Goal: Task Accomplishment & Management: Manage account settings

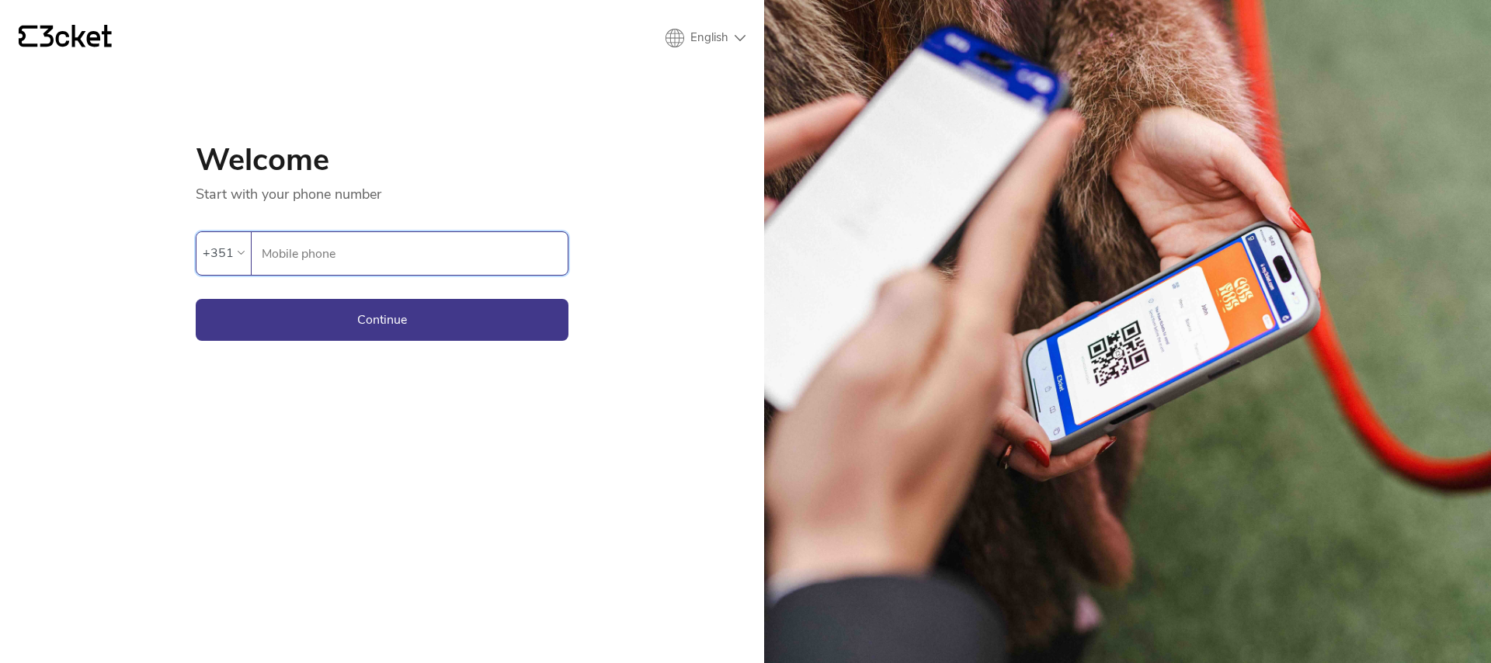
type input "964948293"
click at [364, 314] on button "Continue" at bounding box center [382, 320] width 373 height 42
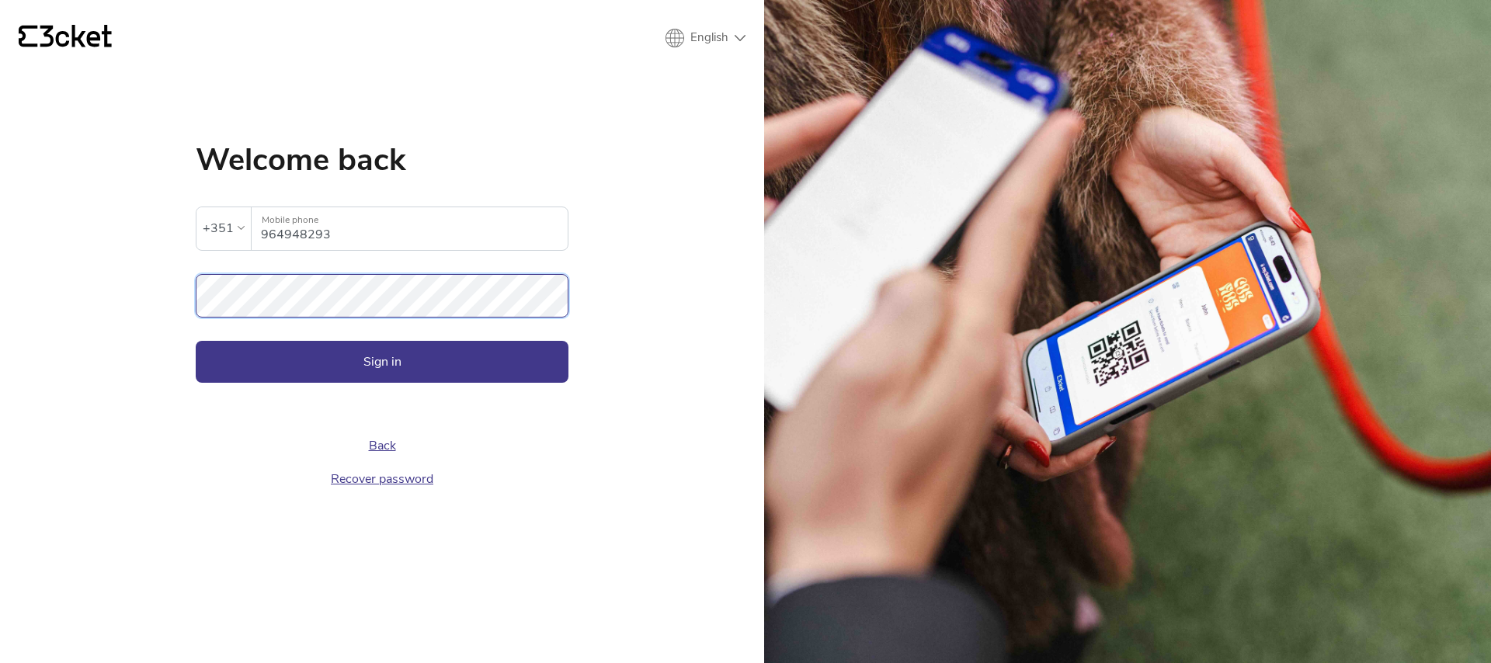
click at [196, 341] on button "Sign in" at bounding box center [382, 362] width 373 height 42
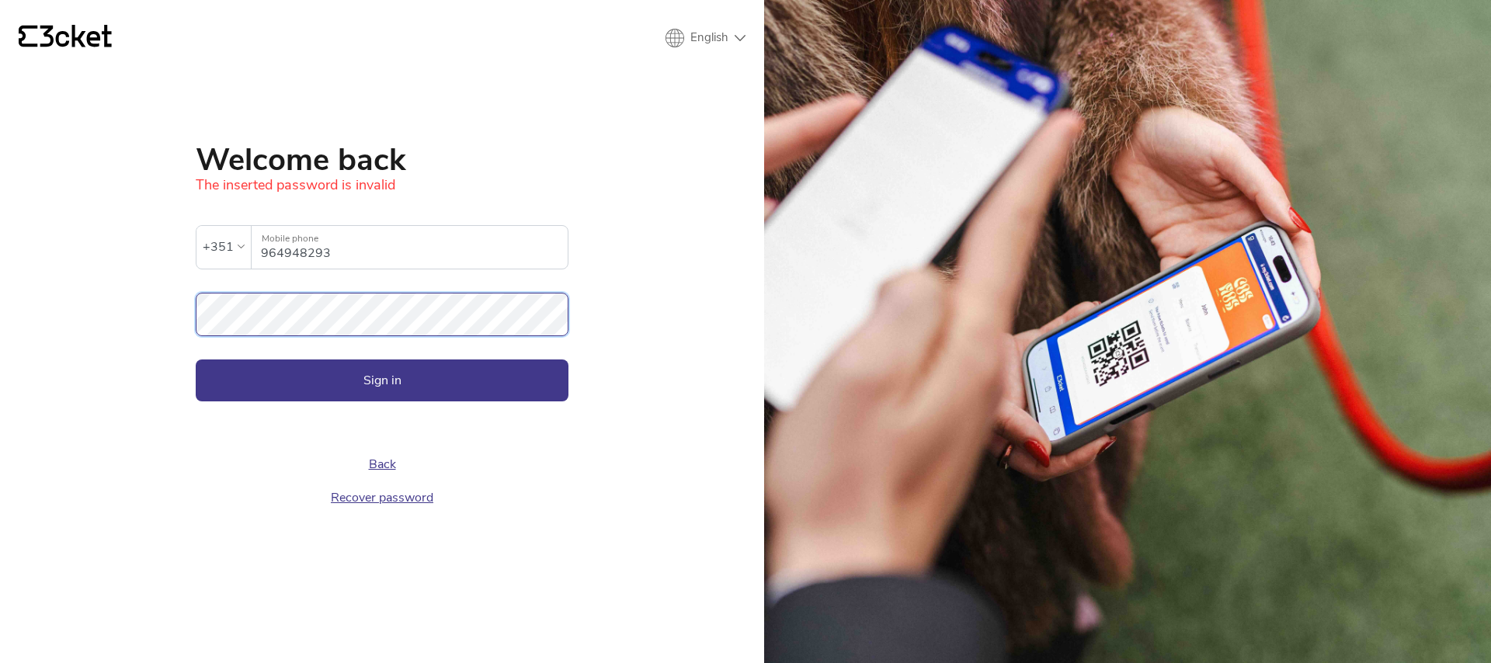
click at [196, 359] on button "Sign in" at bounding box center [382, 380] width 373 height 42
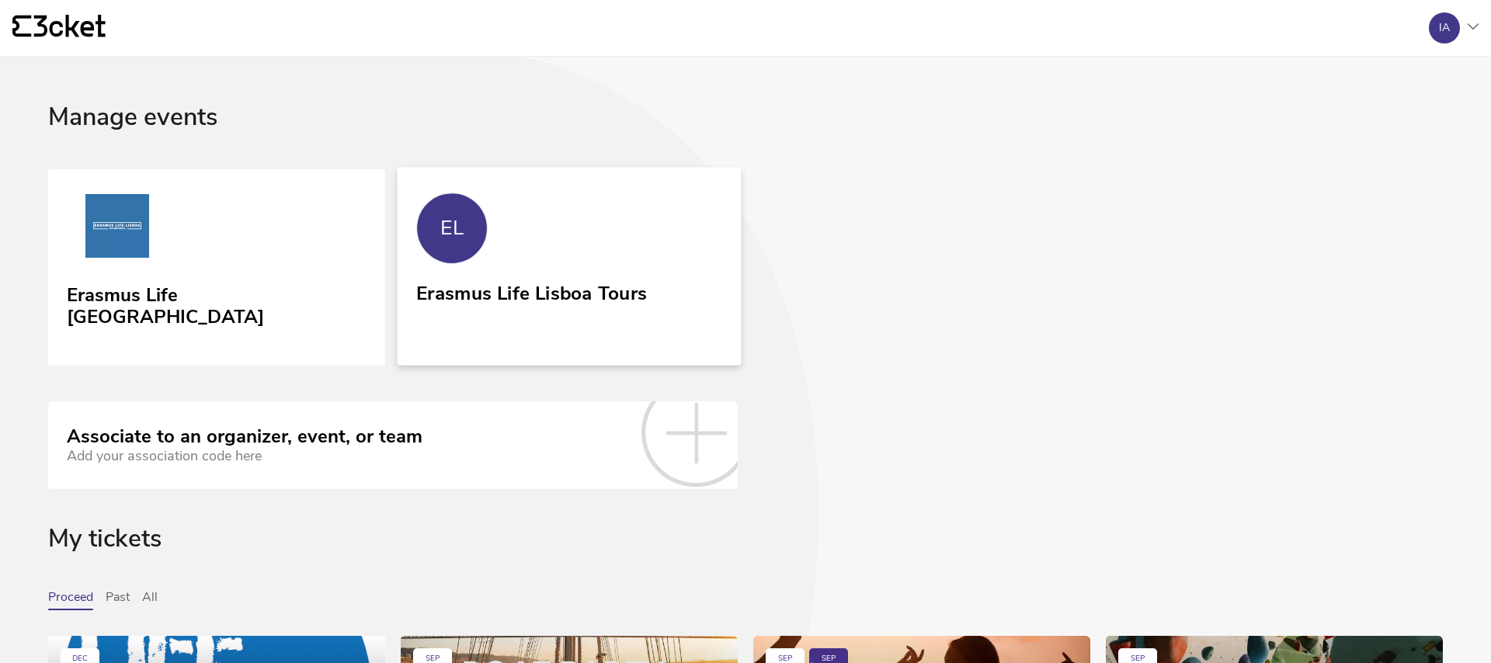
click at [474, 265] on link "EL Erasmus Life Lisboa Tours" at bounding box center [569, 266] width 344 height 198
